Goal: Check status

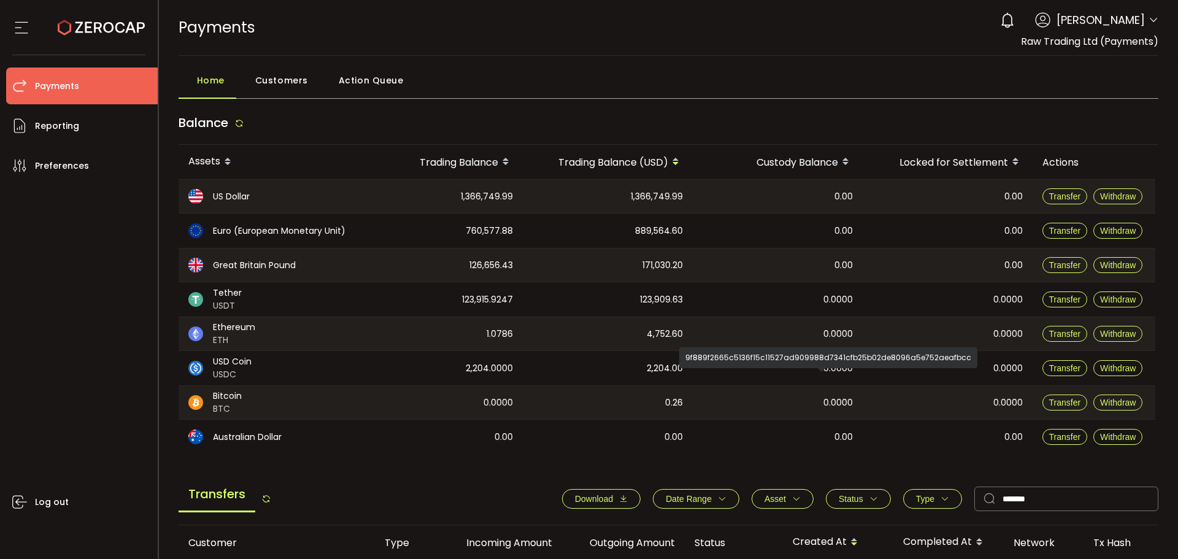
scroll to position [0, 315]
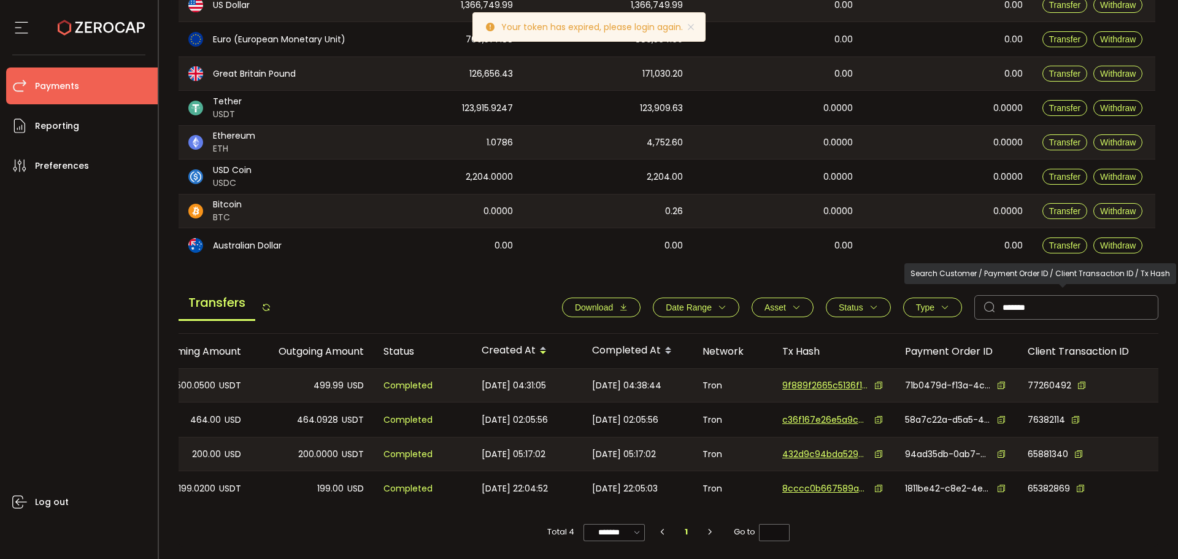
drag, startPoint x: 1078, startPoint y: 328, endPoint x: 1072, endPoint y: 316, distance: 13.2
click at [1075, 325] on div "Transfers Download Date Range - Asset BTC ETH EUR GBP USD USDC USDT Clear Apply…" at bounding box center [668, 310] width 980 height 47
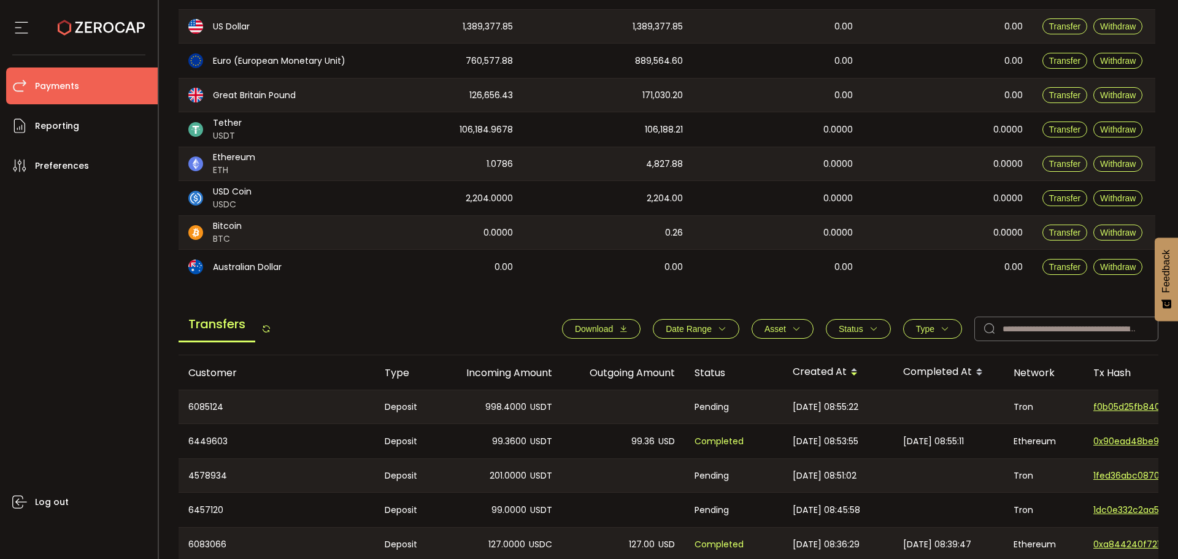
scroll to position [245, 0]
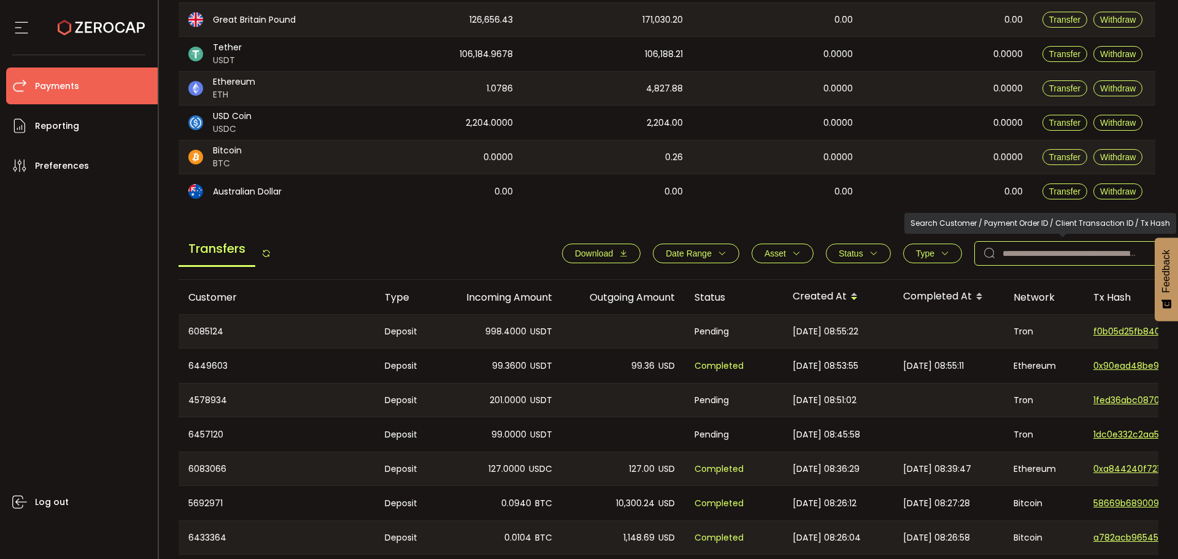
drag, startPoint x: 1049, startPoint y: 250, endPoint x: 1037, endPoint y: 258, distance: 14.6
click at [1049, 250] on input "text" at bounding box center [1066, 253] width 184 height 25
paste input "*******"
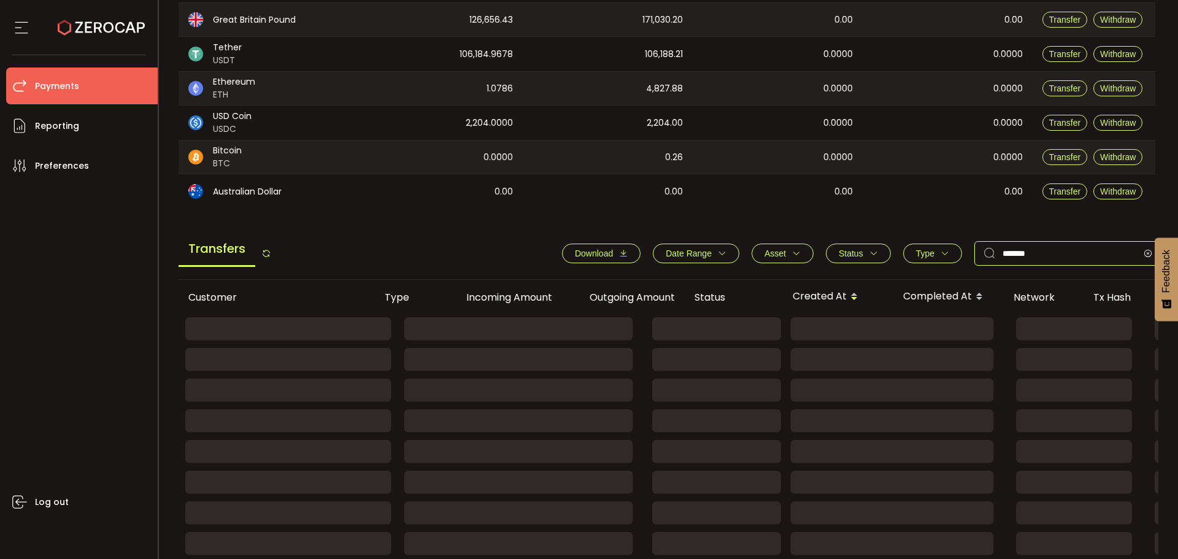
scroll to position [188, 0]
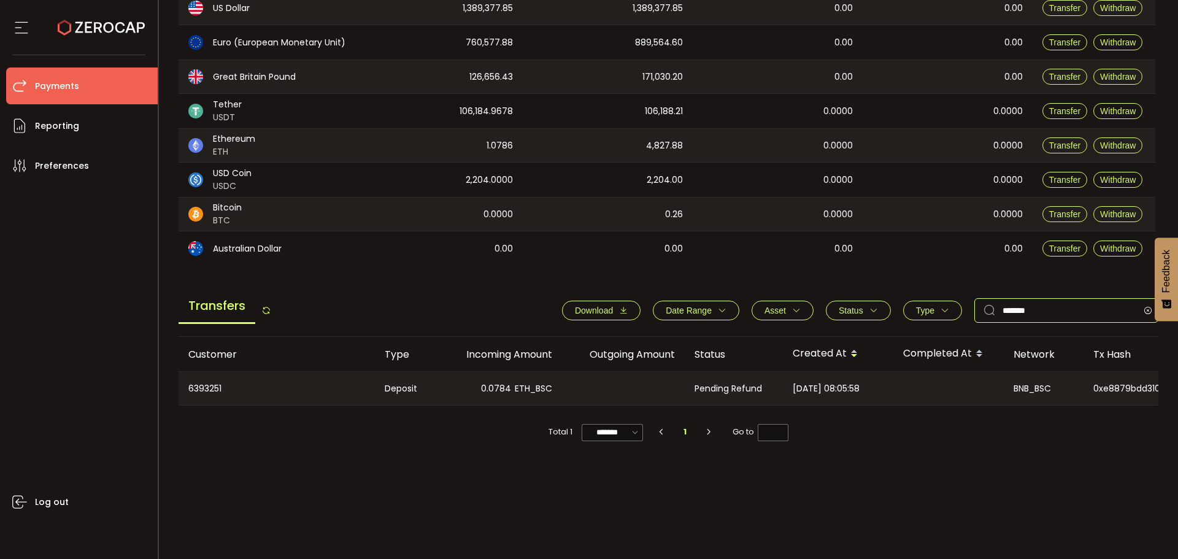
type input "*******"
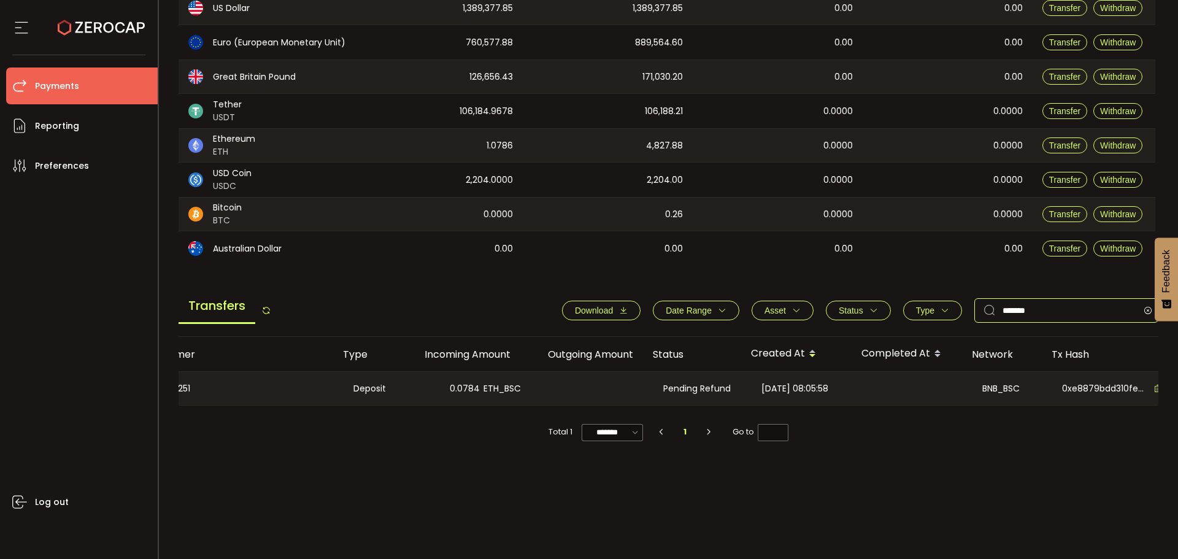
scroll to position [0, 0]
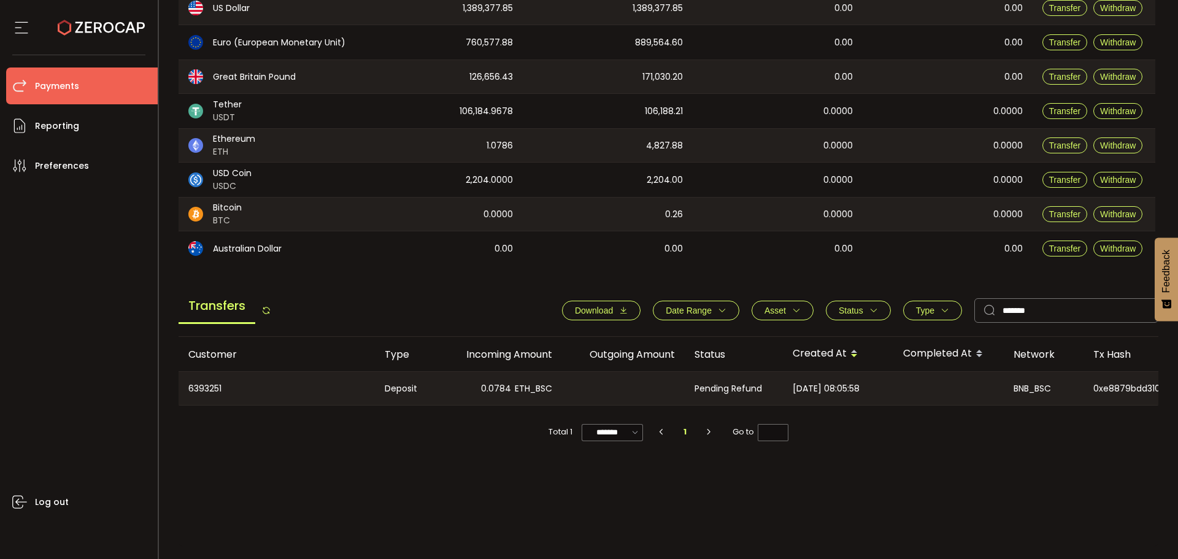
click at [772, 372] on tr "6393251 Deposit 0.0784 ETH_BSC Pending Refund [DATE] 08:05:58 BNB_BSC 0xe8879bd…" at bounding box center [823, 388] width 1291 height 34
click at [854, 475] on div "Customer Type Incoming Amount Outgoing Amount Status Created At Completed At Ne…" at bounding box center [668, 442] width 980 height 210
drag, startPoint x: 772, startPoint y: 379, endPoint x: 813, endPoint y: 429, distance: 64.9
click at [748, 379] on tr "6393251 Deposit 0.0784 ETH_BSC Pending Refund [DATE] 08:05:58 BNB_BSC 0xe8879bd…" at bounding box center [823, 388] width 1291 height 34
click at [1005, 494] on div "Customer Type Incoming Amount Outgoing Amount Status Created At Completed At Ne…" at bounding box center [668, 442] width 980 height 210
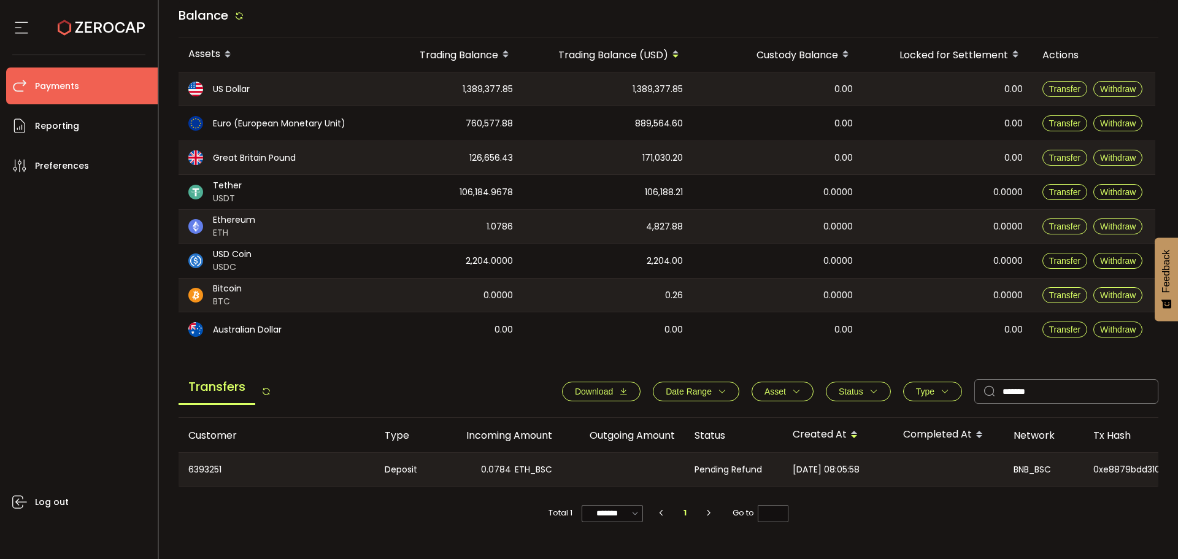
scroll to position [188, 0]
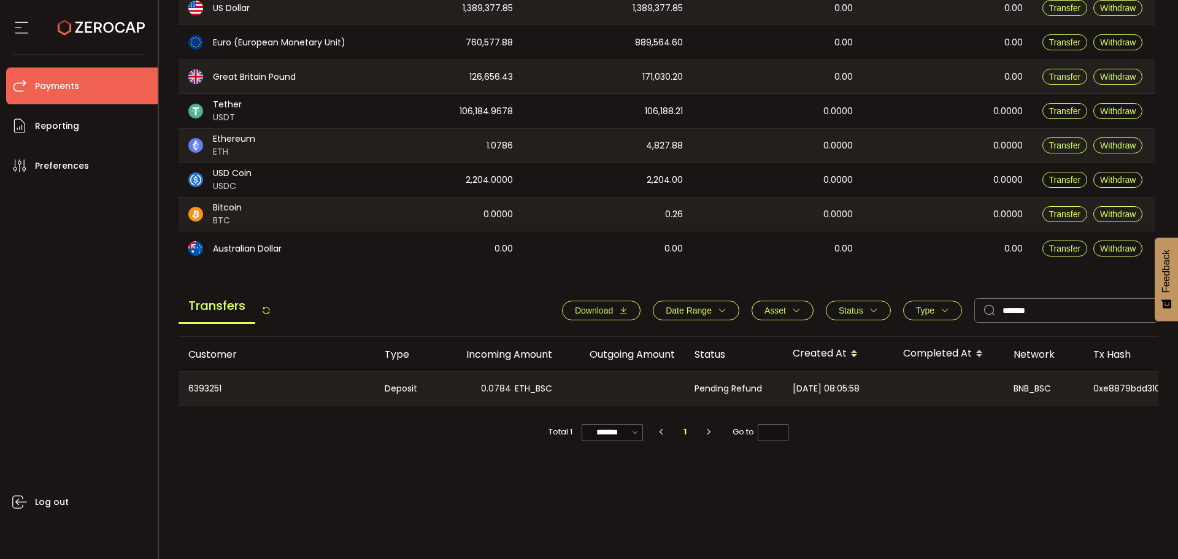
drag, startPoint x: 888, startPoint y: 401, endPoint x: 780, endPoint y: 382, distance: 110.1
click at [780, 382] on tr "6393251 Deposit 0.0784 ETH_BSC Pending Refund [DATE] 08:05:58 BNB_BSC 0xe8879bd…" at bounding box center [823, 388] width 1291 height 34
click at [921, 442] on div "Total 1 ******* 10/page 20/page 50/page 100/page 1 Go to *" at bounding box center [668, 425] width 980 height 41
drag, startPoint x: 704, startPoint y: 383, endPoint x: 814, endPoint y: 389, distance: 110.0
click at [804, 389] on tr "6393251 Deposit 0.0784 ETH_BSC Pending Refund [DATE] 08:05:58 BNB_BSC 0xe8879bd…" at bounding box center [823, 388] width 1291 height 34
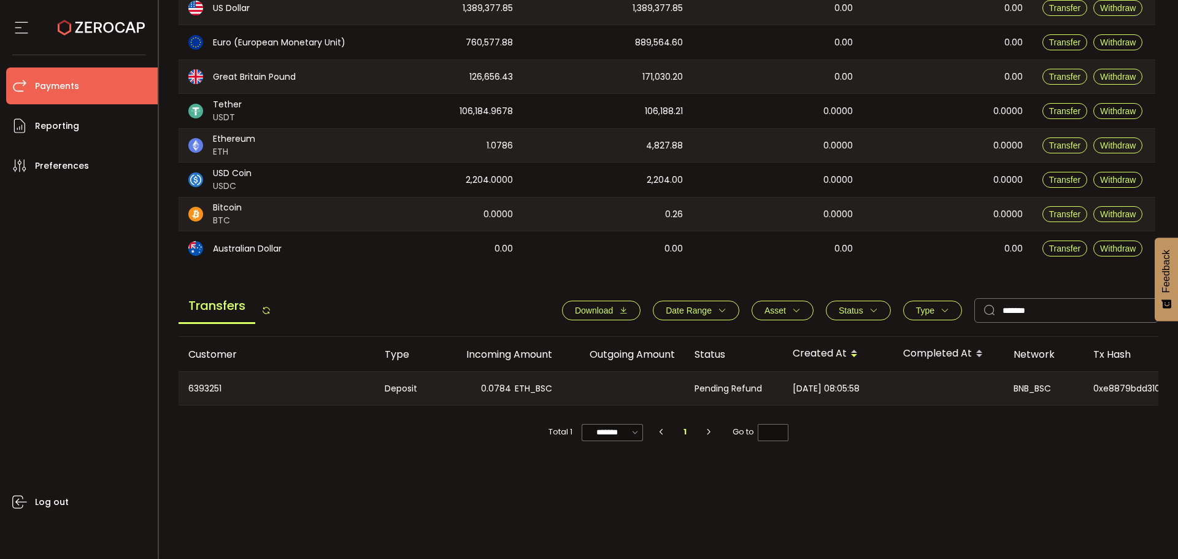
drag, startPoint x: 889, startPoint y: 387, endPoint x: 738, endPoint y: 375, distance: 151.3
click at [737, 375] on tr "6393251 Deposit 0.0784 ETH_BSC Pending Refund [DATE] 08:05:58 BNB_BSC 0xe8879bd…" at bounding box center [823, 388] width 1291 height 34
click at [898, 423] on div "Total 1 ******* 10/page 20/page 50/page 100/page 1 Go to *" at bounding box center [668, 425] width 980 height 41
drag, startPoint x: 444, startPoint y: 369, endPoint x: 559, endPoint y: 384, distance: 115.6
click at [519, 379] on div "Customer Type Incoming Amount Outgoing Amount Status Created At Completed At Ne…" at bounding box center [668, 371] width 980 height 69
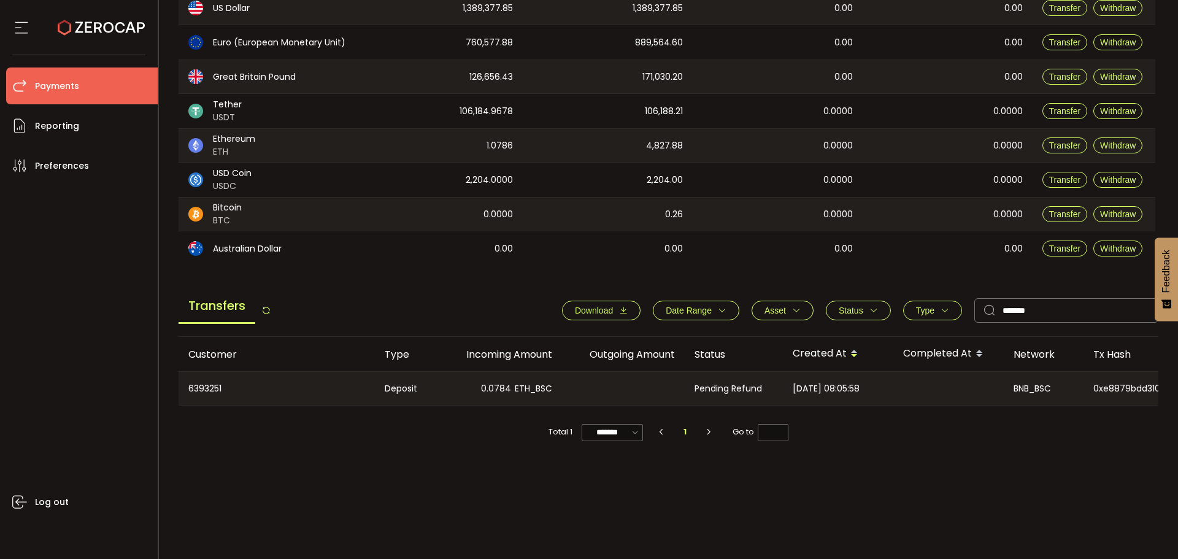
scroll to position [127, 0]
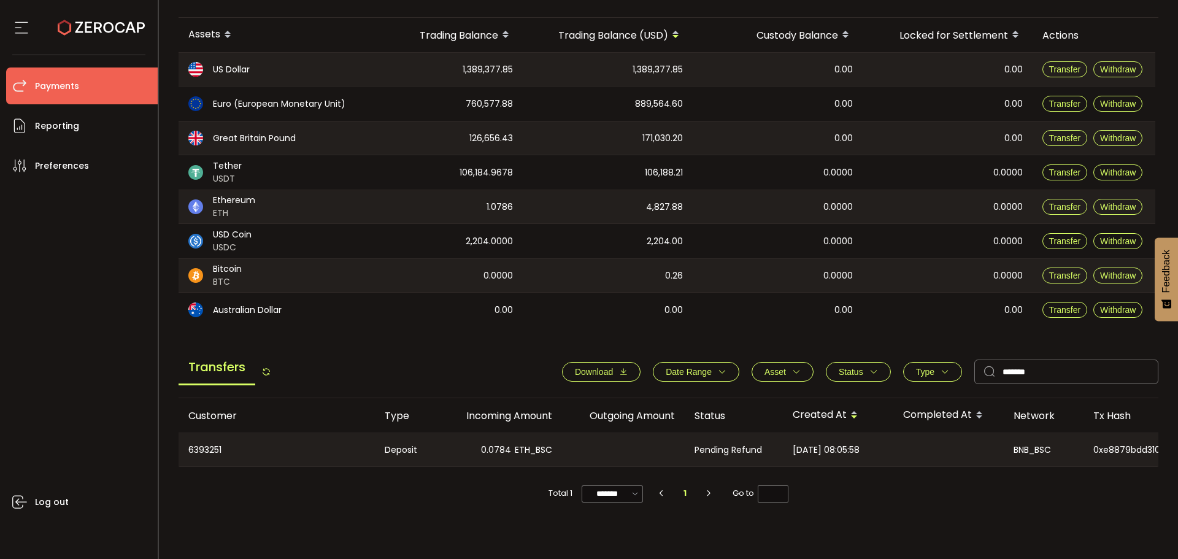
drag, startPoint x: 901, startPoint y: 450, endPoint x: 805, endPoint y: 456, distance: 96.5
click at [810, 453] on tr "6393251 Deposit 0.0784 ETH_BSC Pending Refund [DATE] 08:05:58 BNB_BSC 0xe8879bd…" at bounding box center [823, 449] width 1291 height 34
click at [905, 516] on div "Customer Type Incoming Amount Outgoing Amount Status Created At Completed At Ne…" at bounding box center [668, 503] width 980 height 210
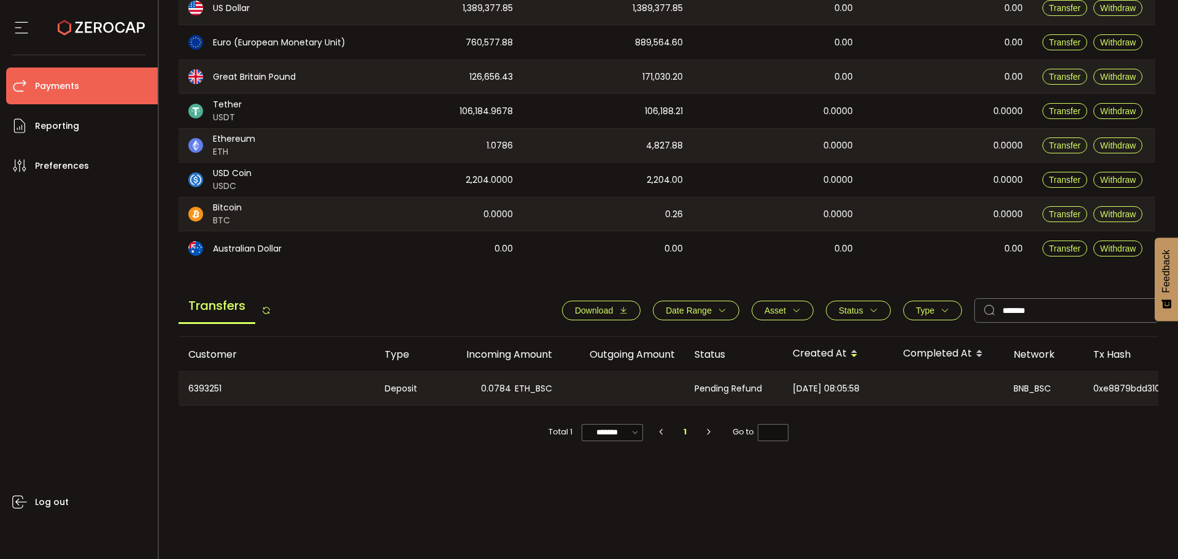
drag, startPoint x: 544, startPoint y: 388, endPoint x: 518, endPoint y: 413, distance: 36.4
click at [453, 373] on div "0.0784 ETH_BSC" at bounding box center [500, 388] width 123 height 33
click at [551, 462] on div "Customer Type Incoming Amount Outgoing Amount Status Created At Completed At Ne…" at bounding box center [668, 442] width 980 height 210
